Goal: Task Accomplishment & Management: Manage account settings

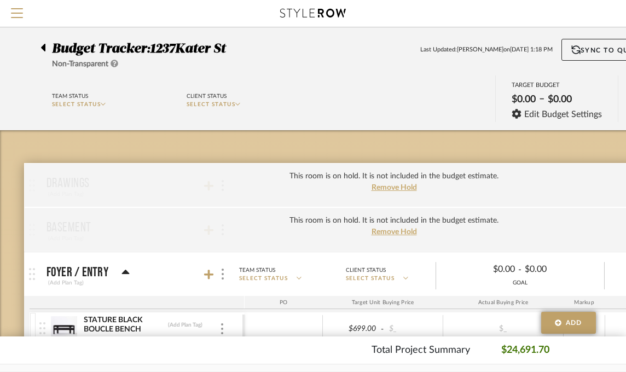
click at [44, 48] on icon at bounding box center [43, 48] width 4 height 8
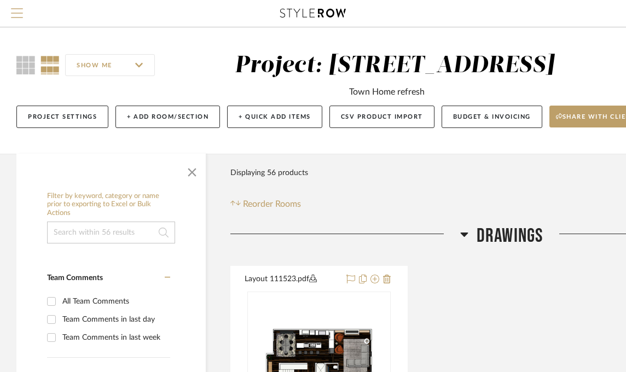
click at [11, 11] on span "Menu" at bounding box center [17, 16] width 12 height 16
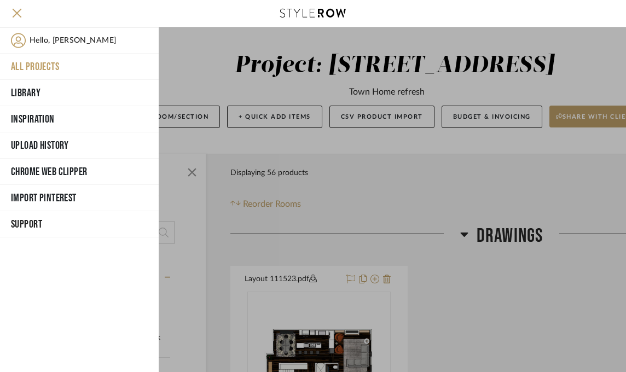
click at [39, 61] on button "All Projects" at bounding box center [79, 67] width 159 height 26
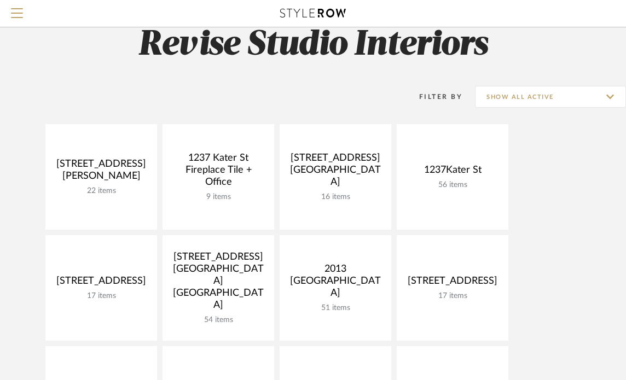
scroll to position [55, 0]
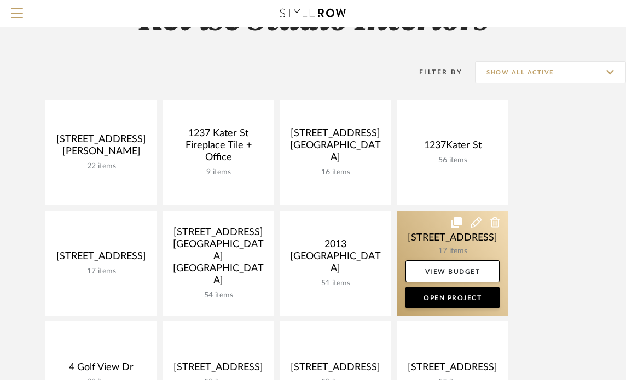
click at [452, 236] on link at bounding box center [453, 264] width 112 height 106
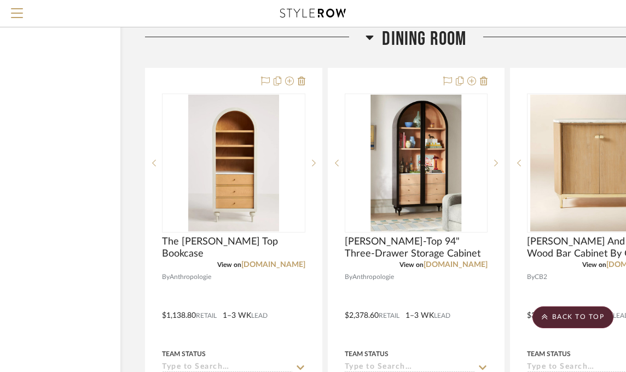
scroll to position [2462, 142]
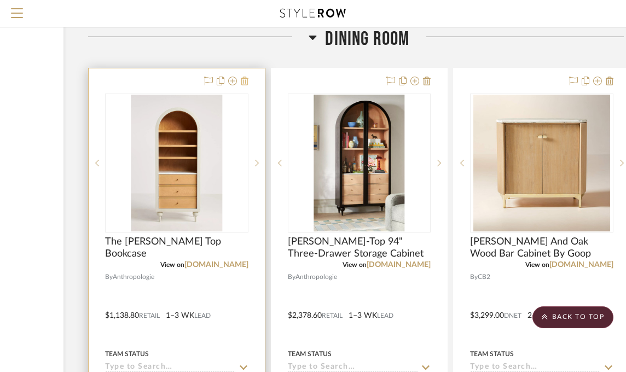
click at [242, 83] on icon at bounding box center [245, 81] width 8 height 9
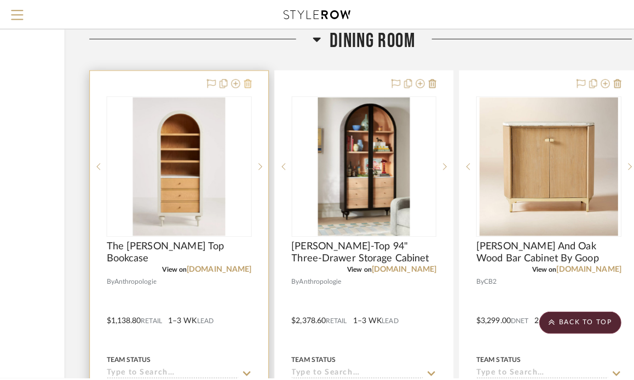
scroll to position [0, 0]
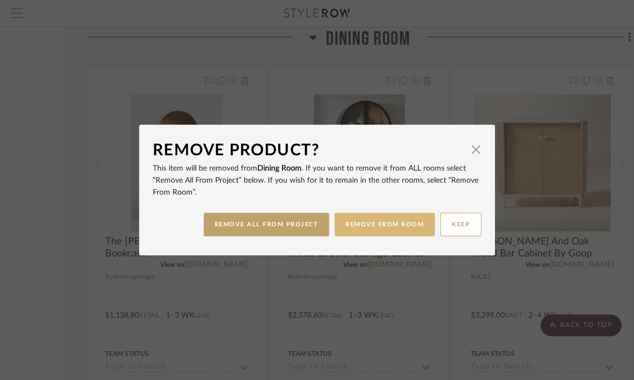
click at [349, 227] on button "REMOVE FROM ROOM" at bounding box center [384, 225] width 100 height 24
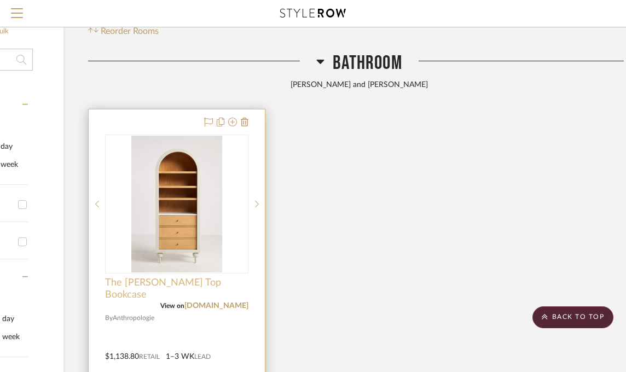
scroll to position [164, 142]
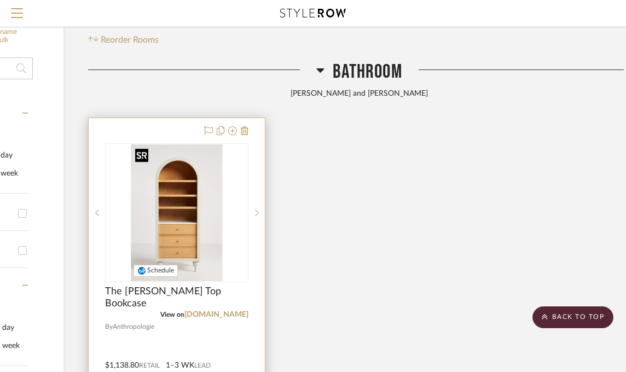
click at [181, 218] on img "0" at bounding box center [176, 212] width 91 height 137
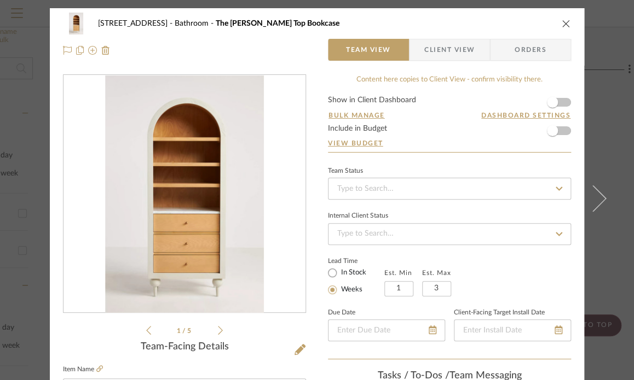
scroll to position [0, 0]
click at [561, 26] on icon "close" at bounding box center [565, 23] width 9 height 9
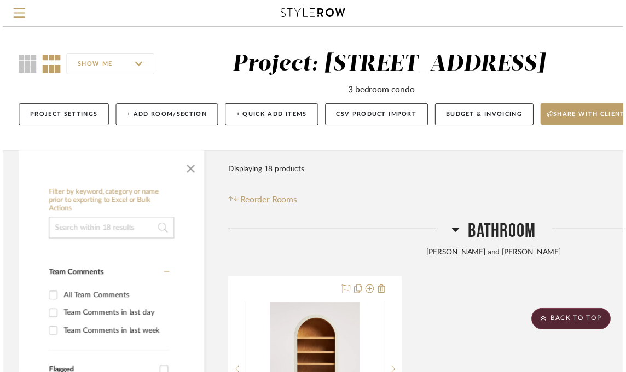
scroll to position [164, 142]
